Goal: Find contact information: Find contact information

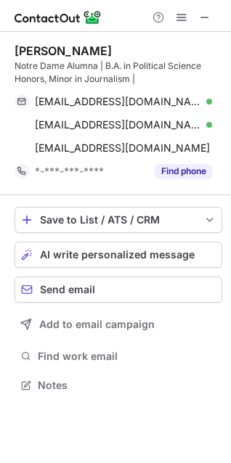
scroll to position [375, 231]
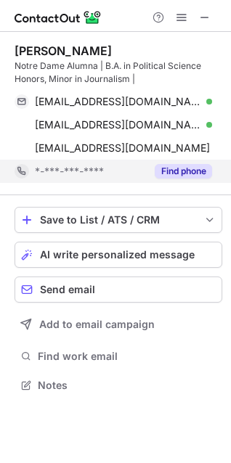
click at [170, 175] on button "Find phone" at bounding box center [183, 171] width 57 height 15
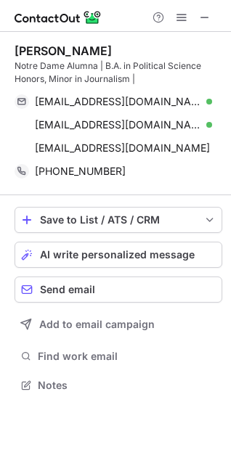
click at [62, 17] on img at bounding box center [58, 17] width 87 height 17
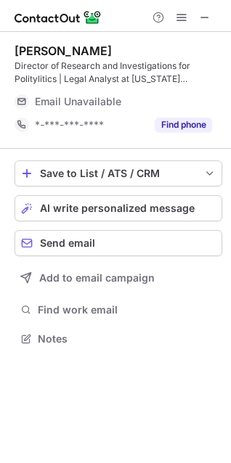
scroll to position [329, 231]
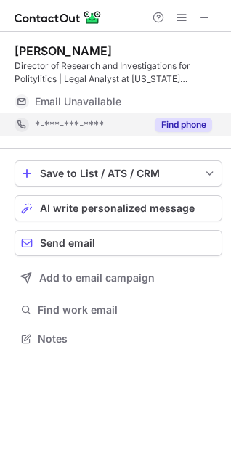
click at [187, 125] on button "Find phone" at bounding box center [183, 125] width 57 height 15
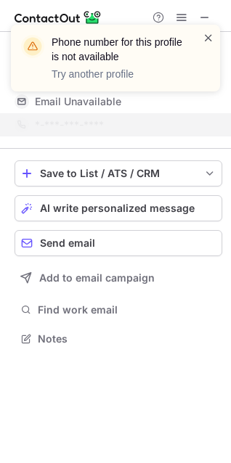
click at [205, 38] on span at bounding box center [208, 37] width 12 height 15
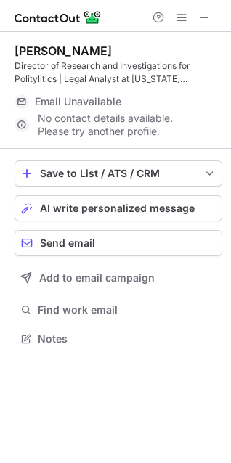
click at [84, 19] on div "Phone number for this profile is not available Try another profile" at bounding box center [115, 63] width 232 height 107
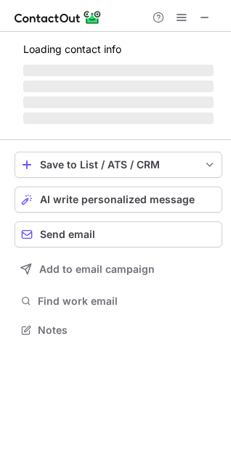
scroll to position [352, 231]
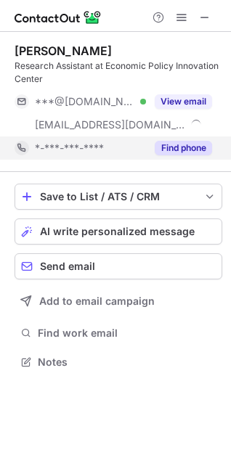
click at [169, 145] on button "Find phone" at bounding box center [183, 148] width 57 height 15
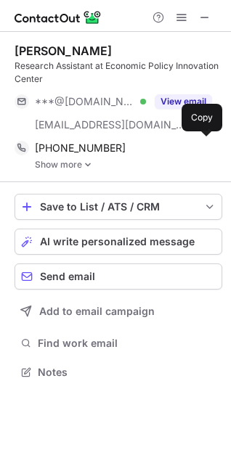
scroll to position [361, 231]
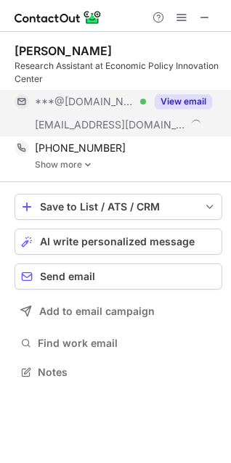
click at [171, 97] on button "View email" at bounding box center [183, 101] width 57 height 15
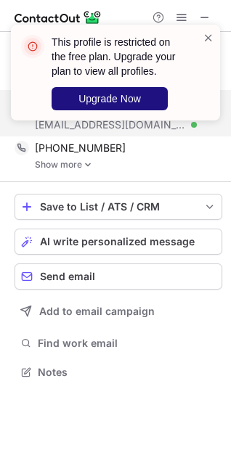
click at [136, 93] on span "Upgrade Now" at bounding box center [109, 99] width 62 height 12
